Goal: Use online tool/utility: Utilize a website feature to perform a specific function

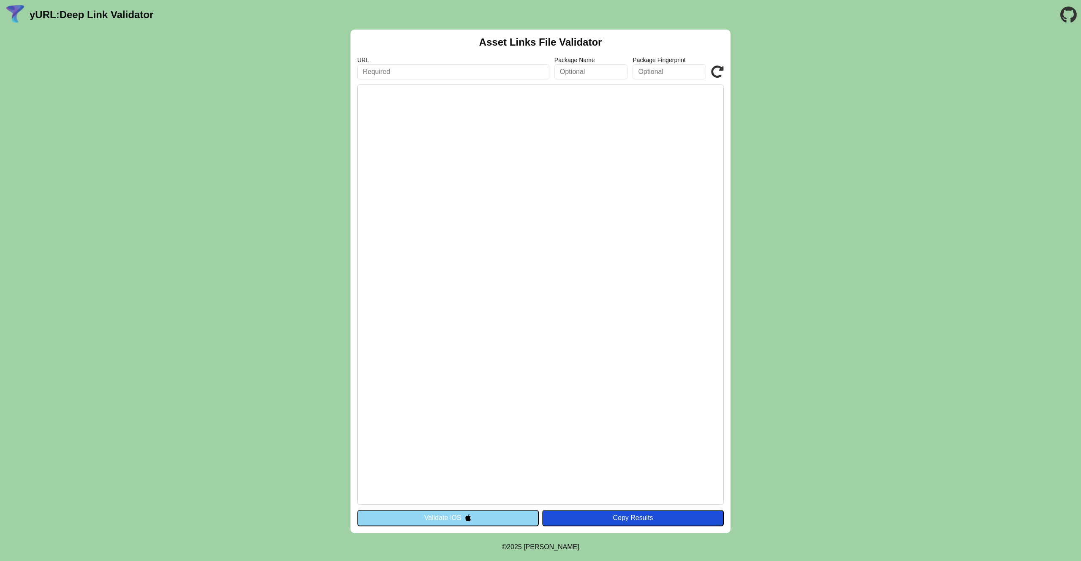
click at [438, 69] on input "text" at bounding box center [453, 71] width 192 height 15
type input "[URL][DOMAIN_NAME]"
click at [716, 73] on icon at bounding box center [717, 71] width 13 height 13
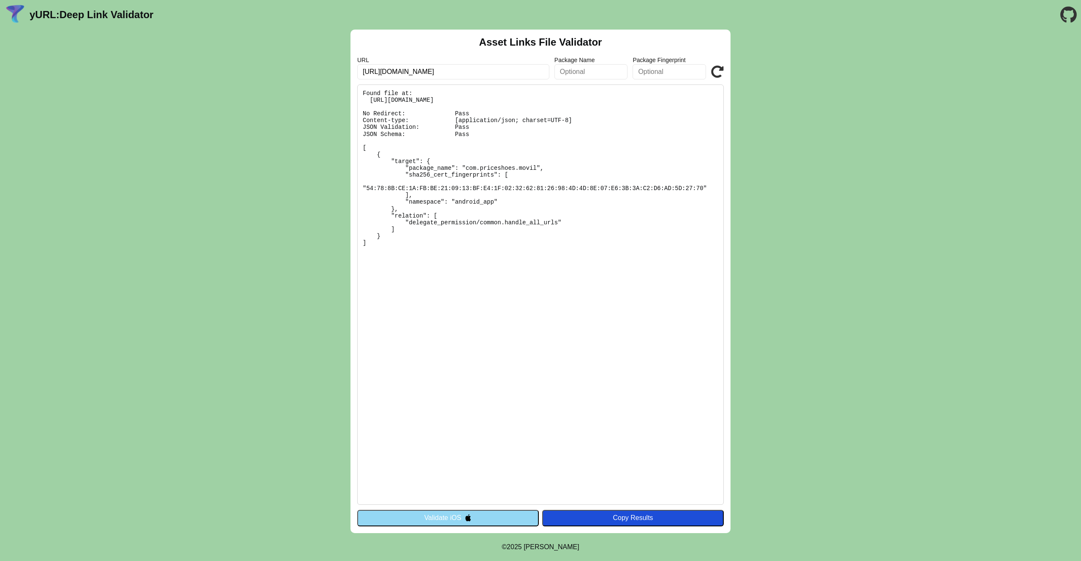
click at [472, 70] on input "[URL][DOMAIN_NAME]" at bounding box center [453, 71] width 192 height 15
drag, startPoint x: 471, startPoint y: 72, endPoint x: 352, endPoint y: 74, distance: 119.2
click at [352, 74] on div "Asset Links File Validator URL https://www.priceshoes.com Package Name Package …" at bounding box center [541, 282] width 380 height 504
paste input "tienda-qa.priceshoes.digital/.well-known/assetlinks.json"
type input "https://tienda-qa.priceshoes.digital"
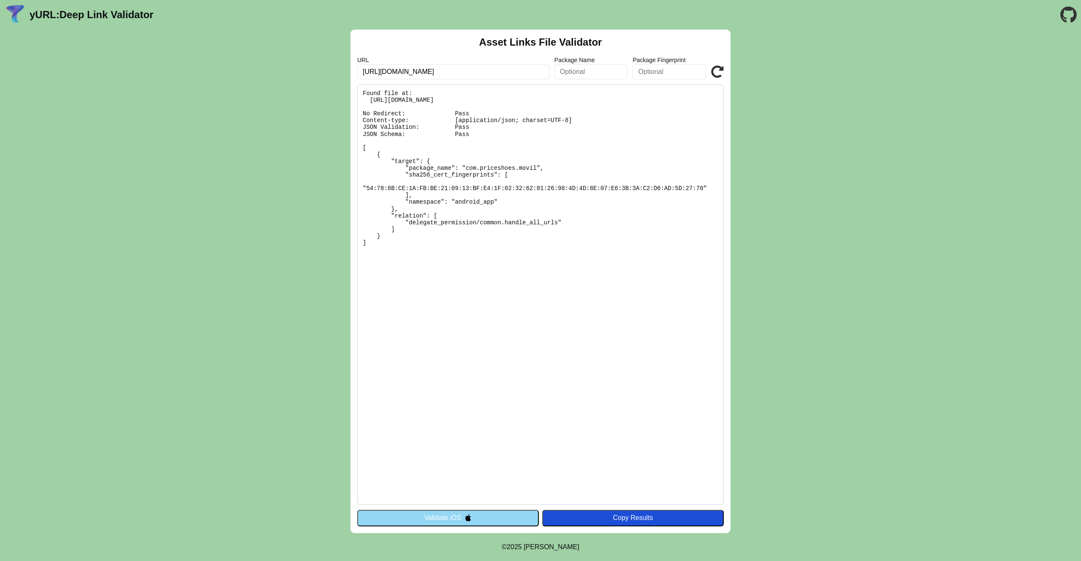
click at [714, 73] on icon at bounding box center [717, 71] width 13 height 13
click at [411, 74] on input "https://tienda-qa.priceshoes.digital" at bounding box center [453, 71] width 192 height 15
type input "https://tienda-dev.priceshoes.digital"
click at [719, 74] on icon at bounding box center [717, 71] width 13 height 13
click at [711, 74] on icon at bounding box center [717, 71] width 13 height 13
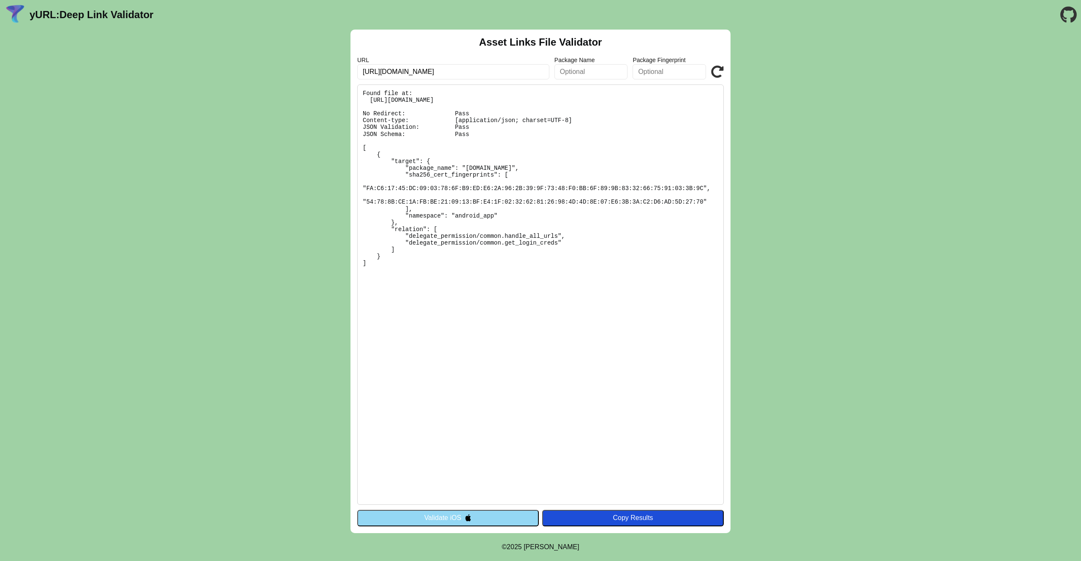
click at [502, 515] on button "Validate iOS" at bounding box center [448, 518] width 182 height 16
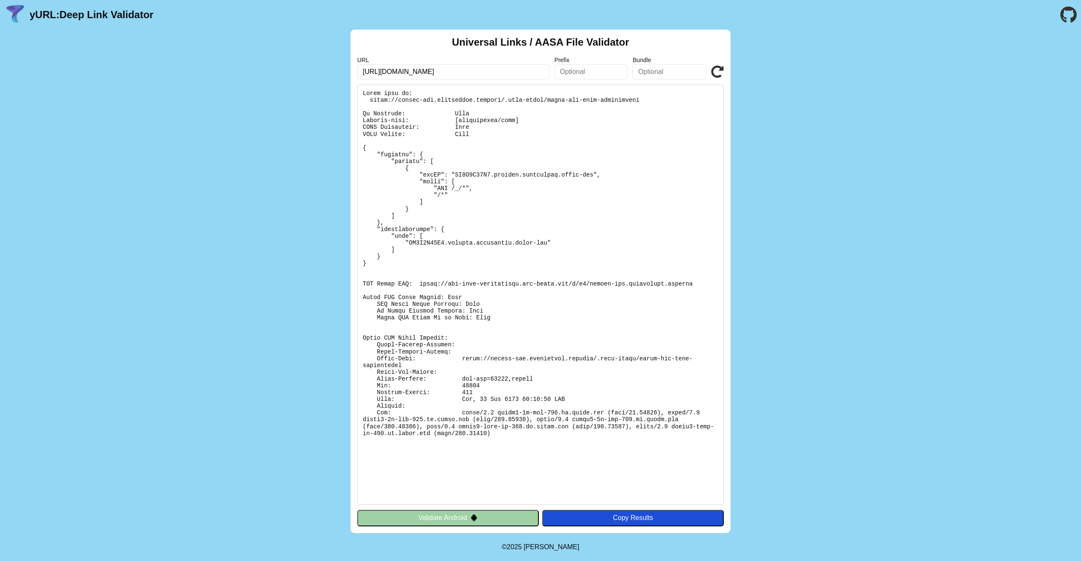
click at [413, 73] on input "[URL][DOMAIN_NAME]" at bounding box center [453, 71] width 192 height 15
type input "[URL][DOMAIN_NAME]"
click at [719, 71] on icon at bounding box center [717, 71] width 13 height 13
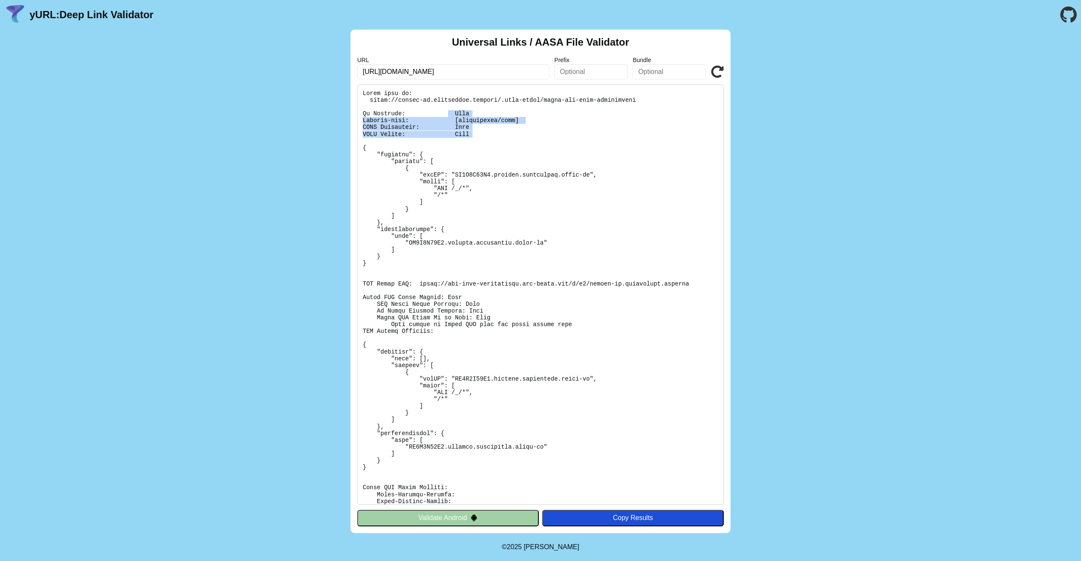
drag, startPoint x: 449, startPoint y: 113, endPoint x: 482, endPoint y: 138, distance: 41.7
click at [482, 138] on pre at bounding box center [540, 294] width 367 height 420
click at [409, 74] on input "[URL][DOMAIN_NAME]" at bounding box center [453, 71] width 192 height 15
type input "[URL][DOMAIN_NAME]"
click at [715, 72] on icon at bounding box center [717, 71] width 13 height 13
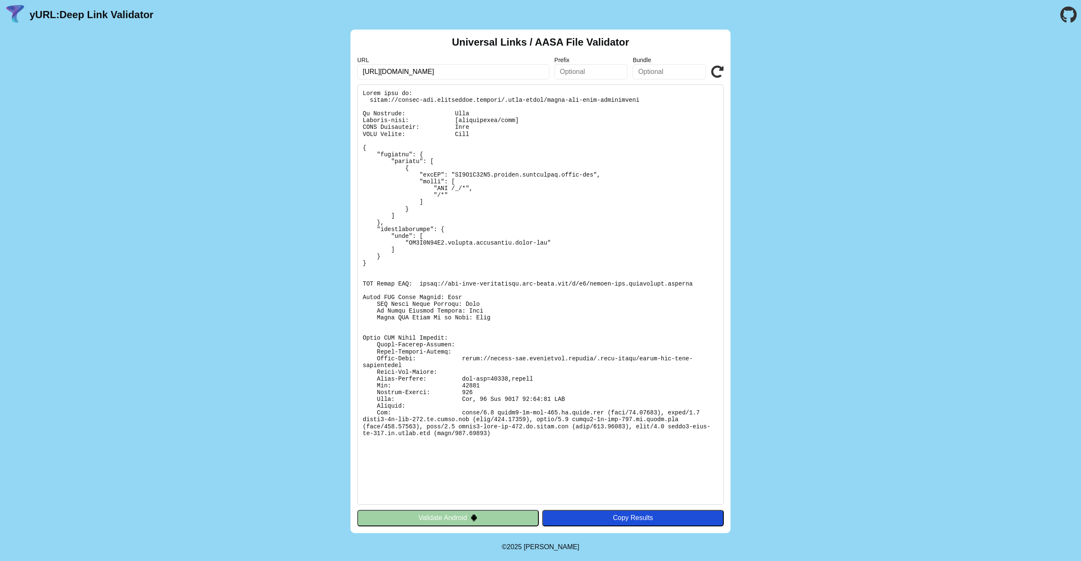
click at [414, 73] on input "[URL][DOMAIN_NAME]" at bounding box center [453, 71] width 192 height 15
type input "[URL][DOMAIN_NAME]"
click at [715, 73] on icon at bounding box center [717, 71] width 13 height 13
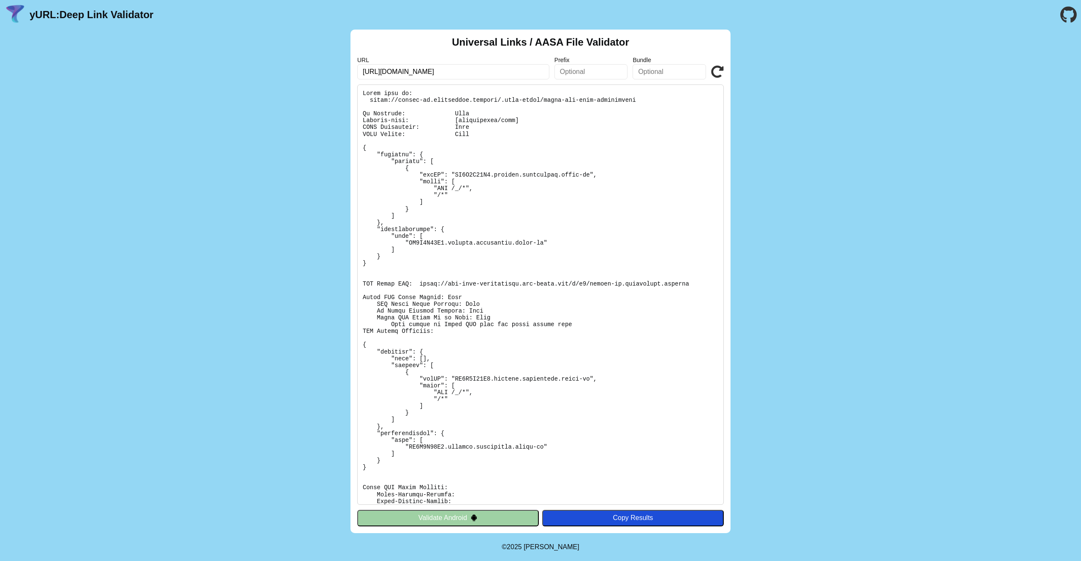
click at [690, 283] on pre at bounding box center [540, 294] width 367 height 420
drag, startPoint x: 690, startPoint y: 283, endPoint x: 420, endPoint y: 284, distance: 269.9
click at [420, 284] on pre at bounding box center [540, 294] width 367 height 420
copy pre "https://app-site-association.cdn-apple.com/a/v1/tienda-qa.priceshoes.digital"
